Goal: Task Accomplishment & Management: Use online tool/utility

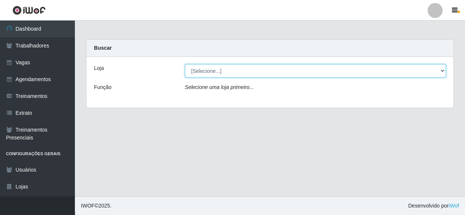
click at [247, 68] on select "[Selecione...] Rede Compras - CD Logistica" at bounding box center [315, 70] width 261 height 13
select select "429"
click at [185, 64] on select "[Selecione...] Rede Compras - CD Logistica" at bounding box center [315, 70] width 261 height 13
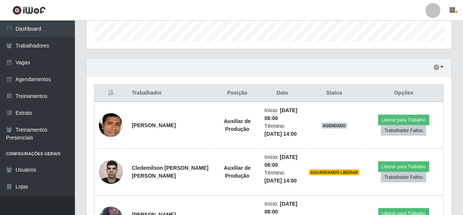
scroll to position [238, 0]
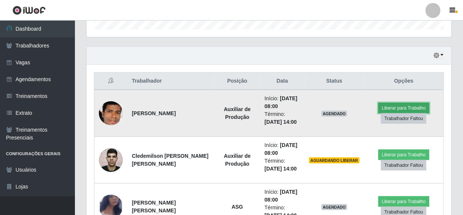
click at [397, 108] on button "Liberar para Trabalho" at bounding box center [403, 108] width 51 height 10
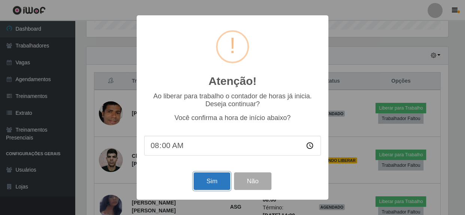
click at [222, 182] on button "Sim" at bounding box center [211, 182] width 36 height 18
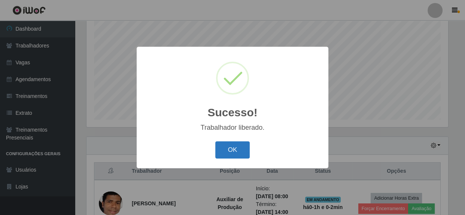
click at [231, 156] on button "OK" at bounding box center [232, 150] width 35 height 18
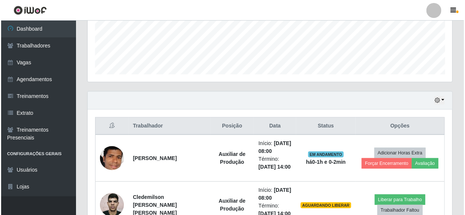
scroll to position [284, 0]
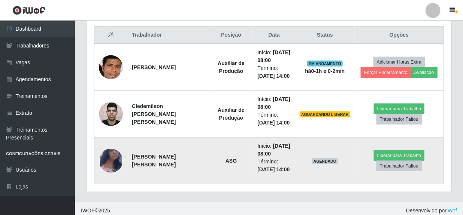
click at [107, 155] on img at bounding box center [111, 160] width 24 height 39
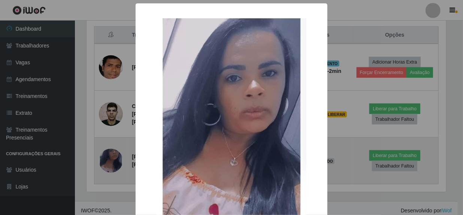
scroll to position [155, 361]
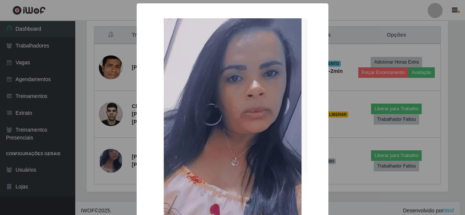
click at [359, 136] on div "× OK Cancel" at bounding box center [232, 107] width 465 height 215
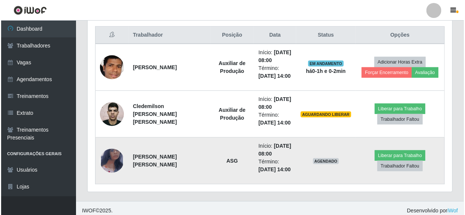
scroll to position [155, 364]
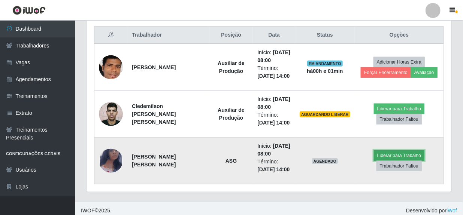
click at [394, 155] on button "Liberar para Trabalho" at bounding box center [398, 155] width 51 height 10
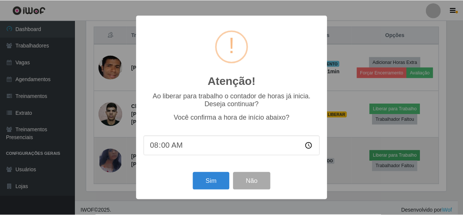
scroll to position [155, 361]
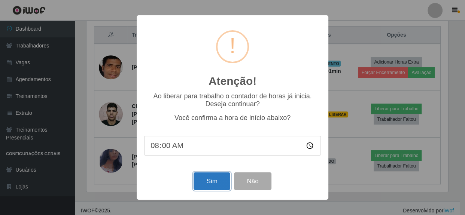
click at [205, 182] on button "Sim" at bounding box center [211, 182] width 36 height 18
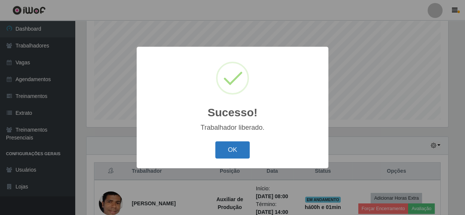
click at [230, 156] on button "OK" at bounding box center [232, 150] width 35 height 18
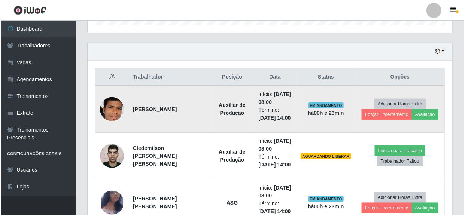
scroll to position [250, 0]
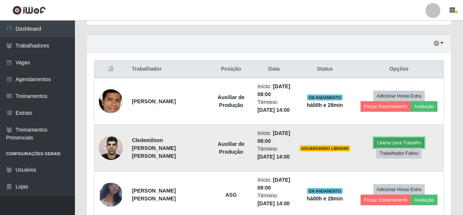
click at [389, 142] on button "Liberar para Trabalho" at bounding box center [398, 143] width 51 height 10
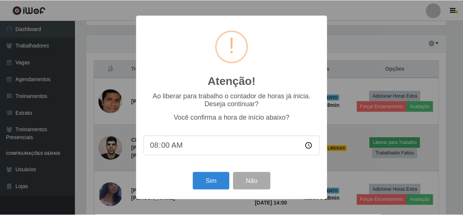
scroll to position [155, 361]
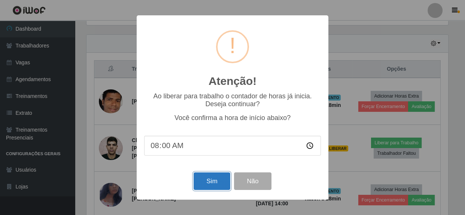
click at [221, 181] on button "Sim" at bounding box center [211, 182] width 36 height 18
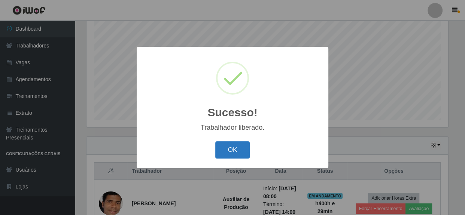
click at [233, 151] on button "OK" at bounding box center [232, 150] width 35 height 18
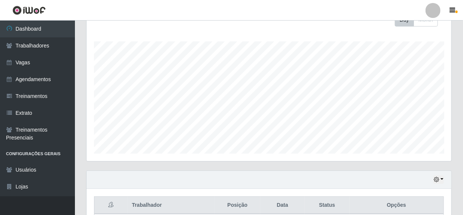
scroll to position [0, 0]
